Goal: Find specific page/section: Find specific page/section

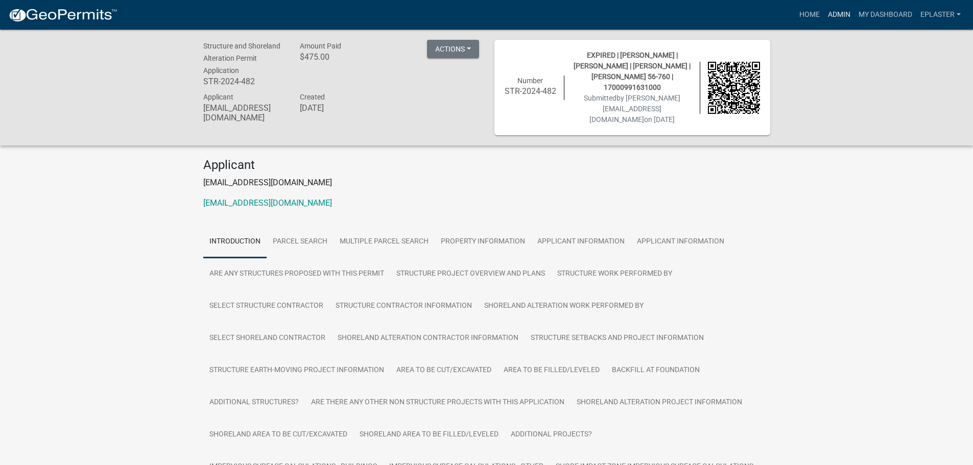
click at [837, 15] on link "Admin" at bounding box center [838, 14] width 31 height 19
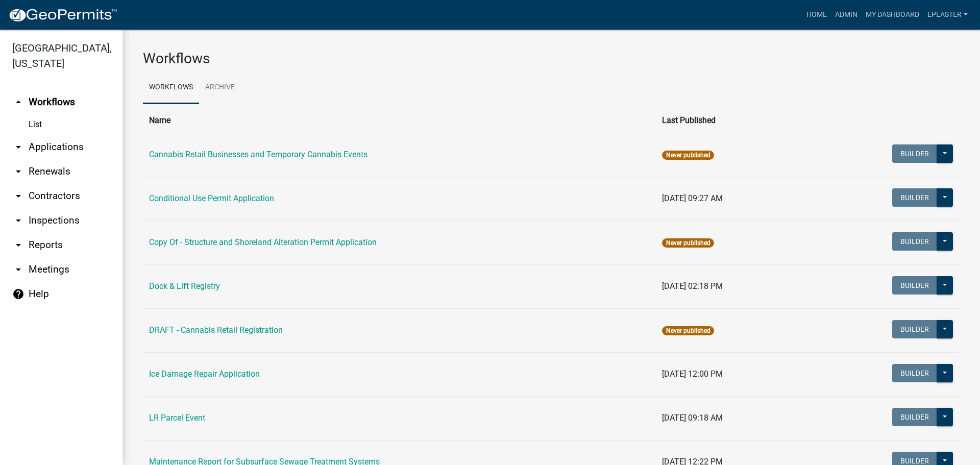
click at [83, 148] on link "arrow_drop_down Applications" at bounding box center [61, 147] width 123 height 25
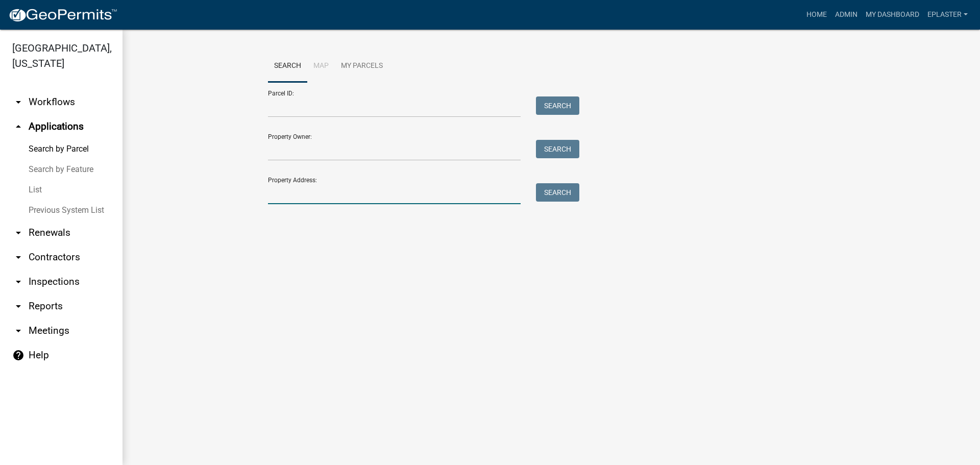
click at [441, 185] on input "Property Address:" at bounding box center [394, 193] width 253 height 21
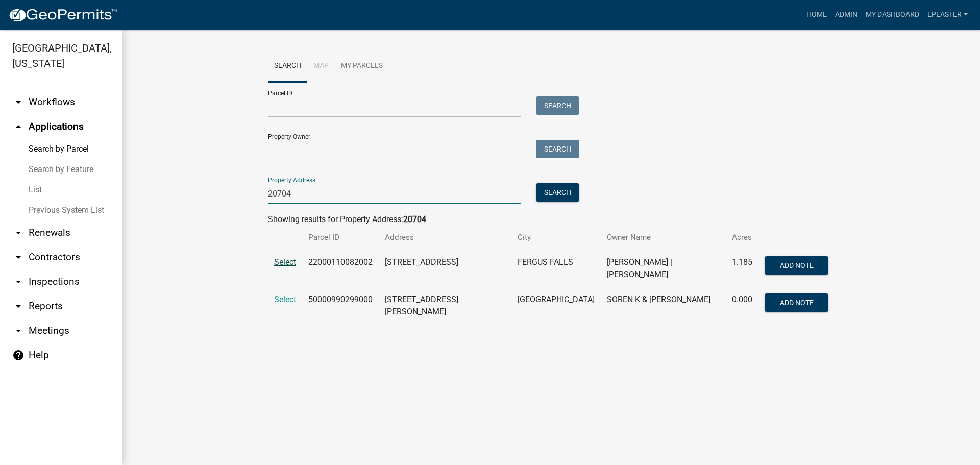
type input "20704"
click at [286, 265] on span "Select" at bounding box center [285, 262] width 22 height 10
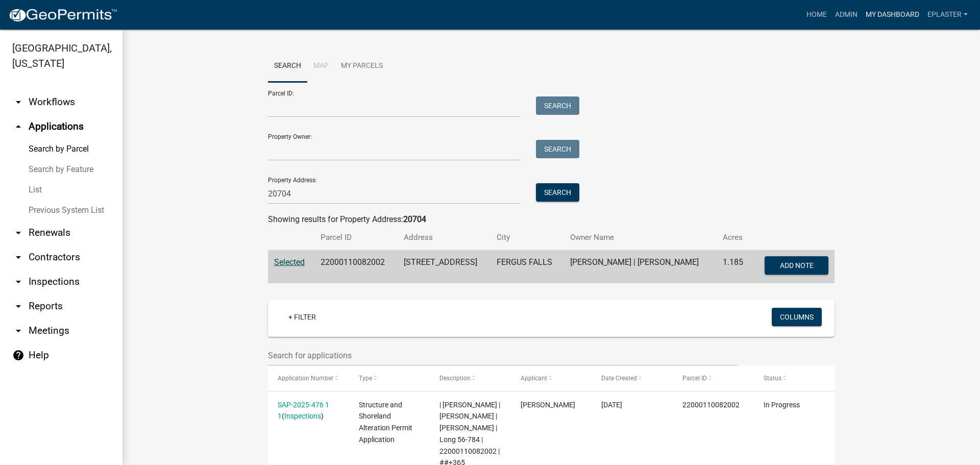
click at [898, 15] on link "My Dashboard" at bounding box center [893, 14] width 62 height 19
